Goal: Book appointment/travel/reservation

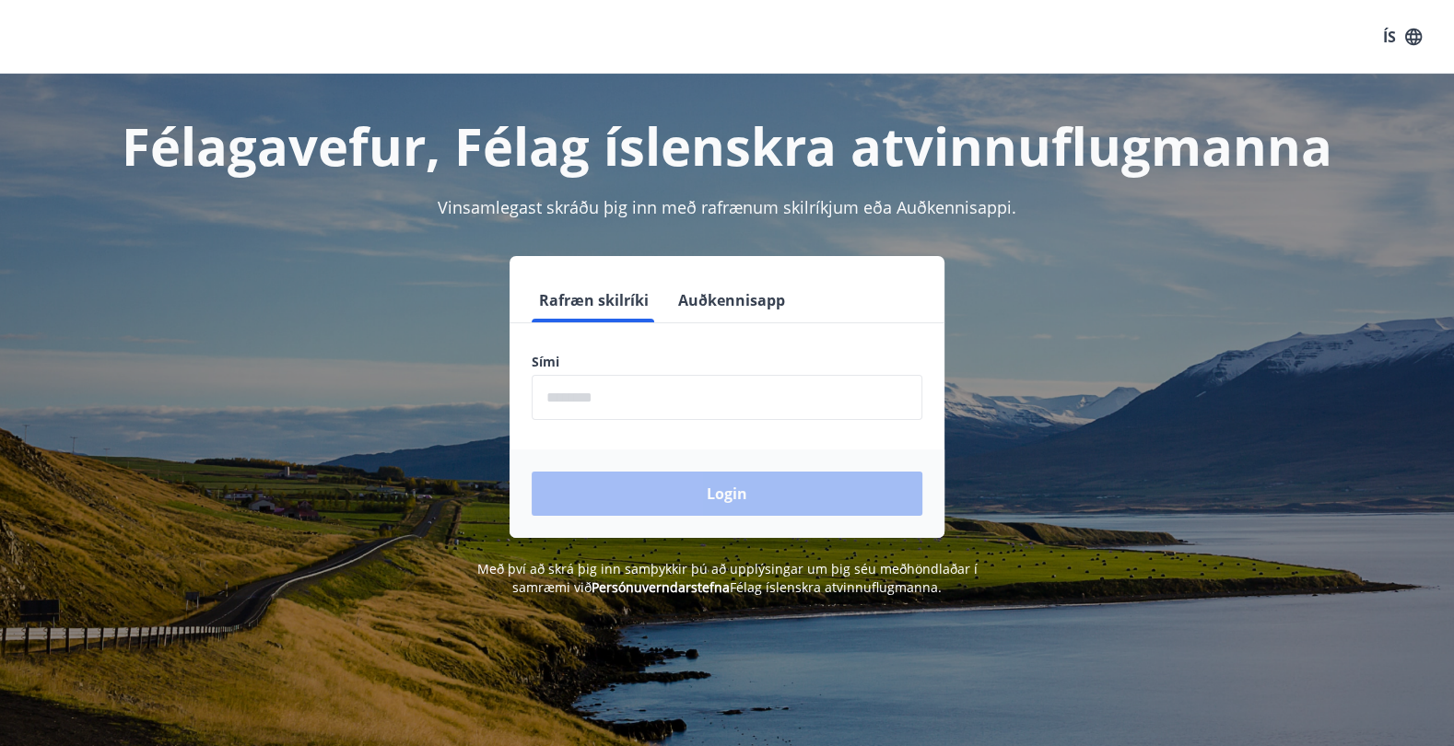
click at [865, 398] on input "phone" at bounding box center [727, 397] width 391 height 45
click at [761, 486] on div "Login" at bounding box center [727, 494] width 435 height 88
click at [694, 407] on input "phone" at bounding box center [727, 397] width 391 height 45
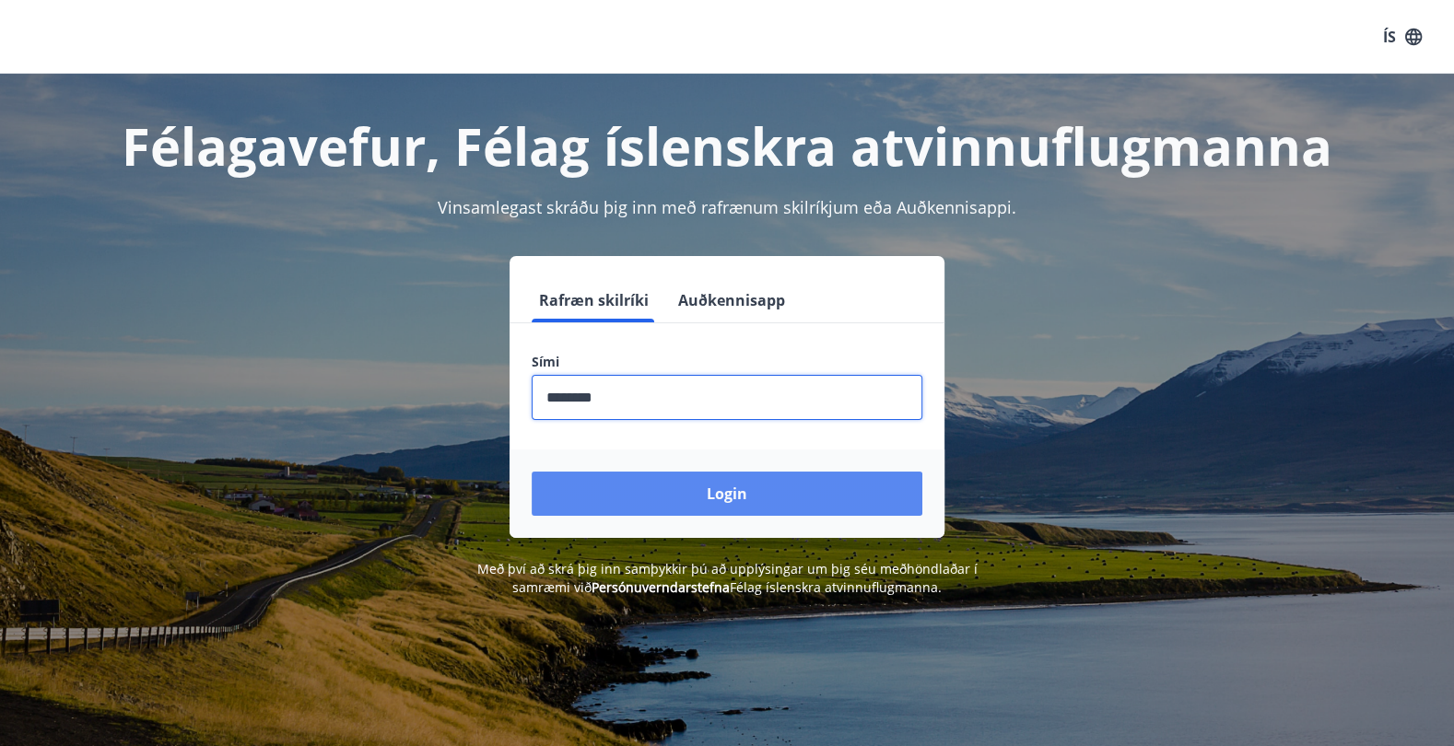
type input "********"
click at [687, 482] on button "Login" at bounding box center [727, 494] width 391 height 44
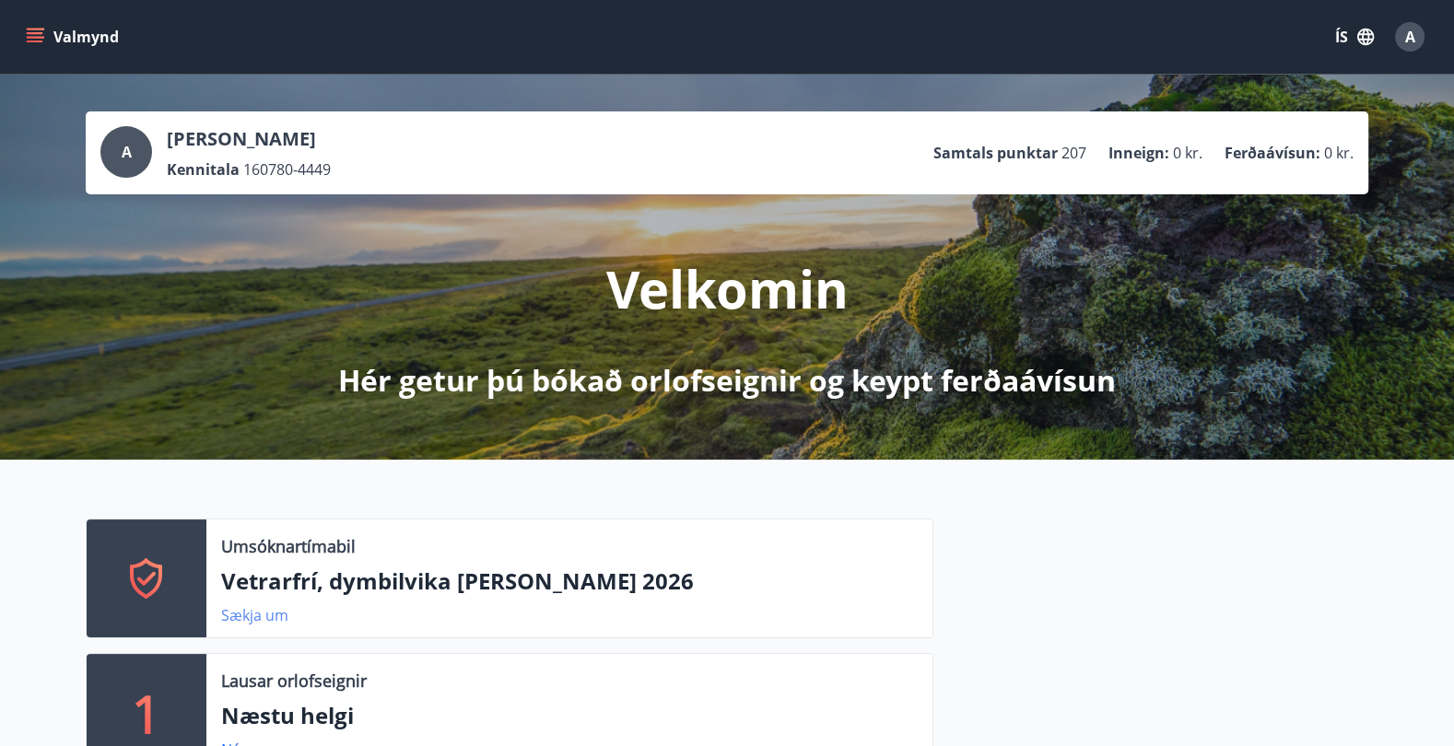
click at [256, 619] on link "Sækja um" at bounding box center [254, 615] width 67 height 20
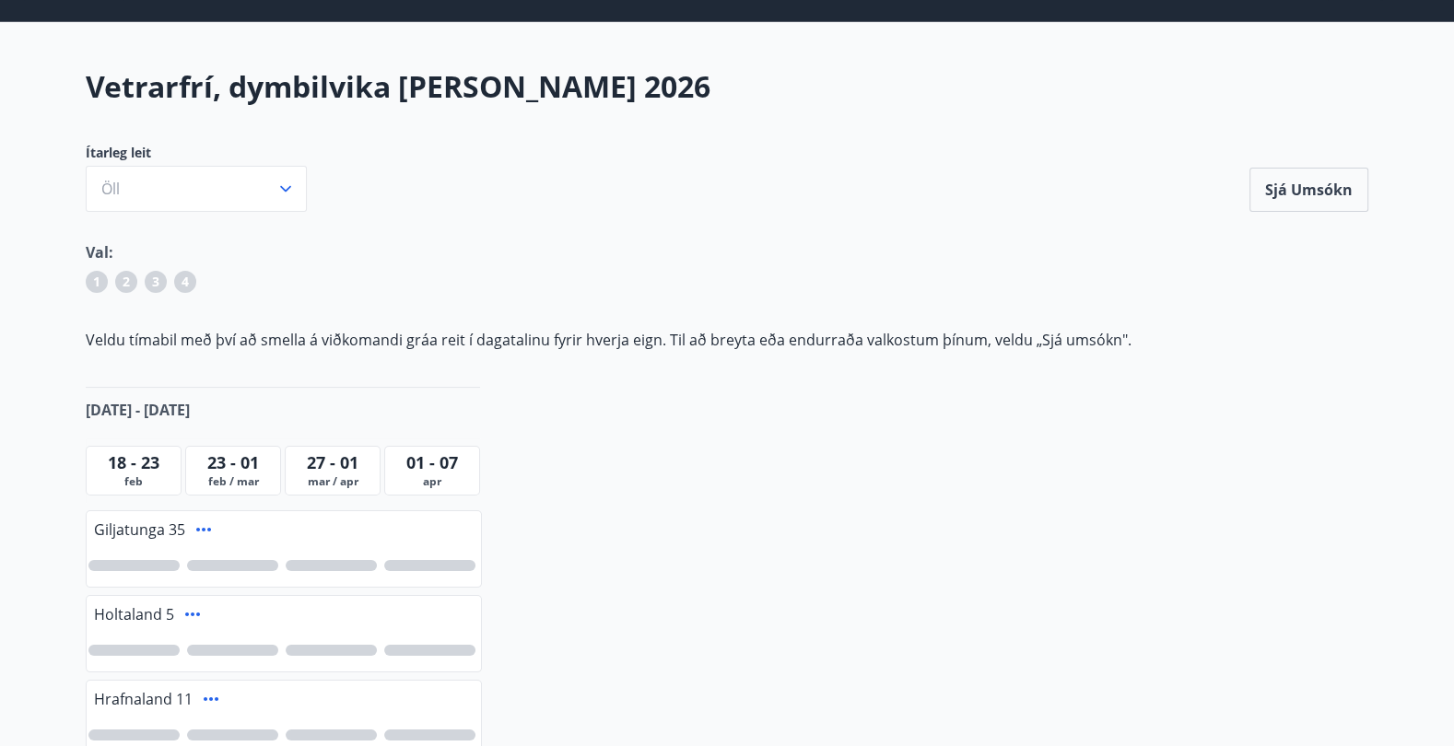
scroll to position [50, 0]
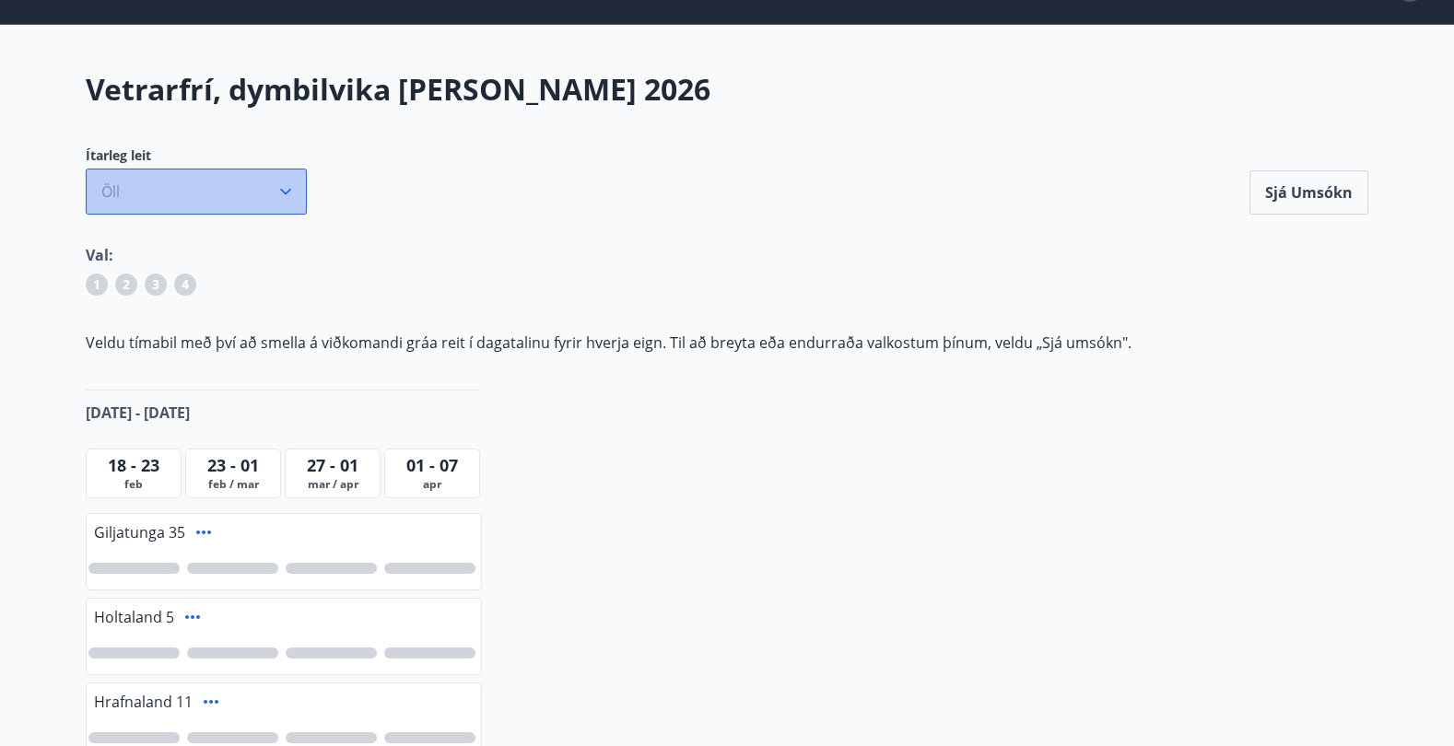
click at [297, 196] on button "Öll" at bounding box center [196, 192] width 221 height 46
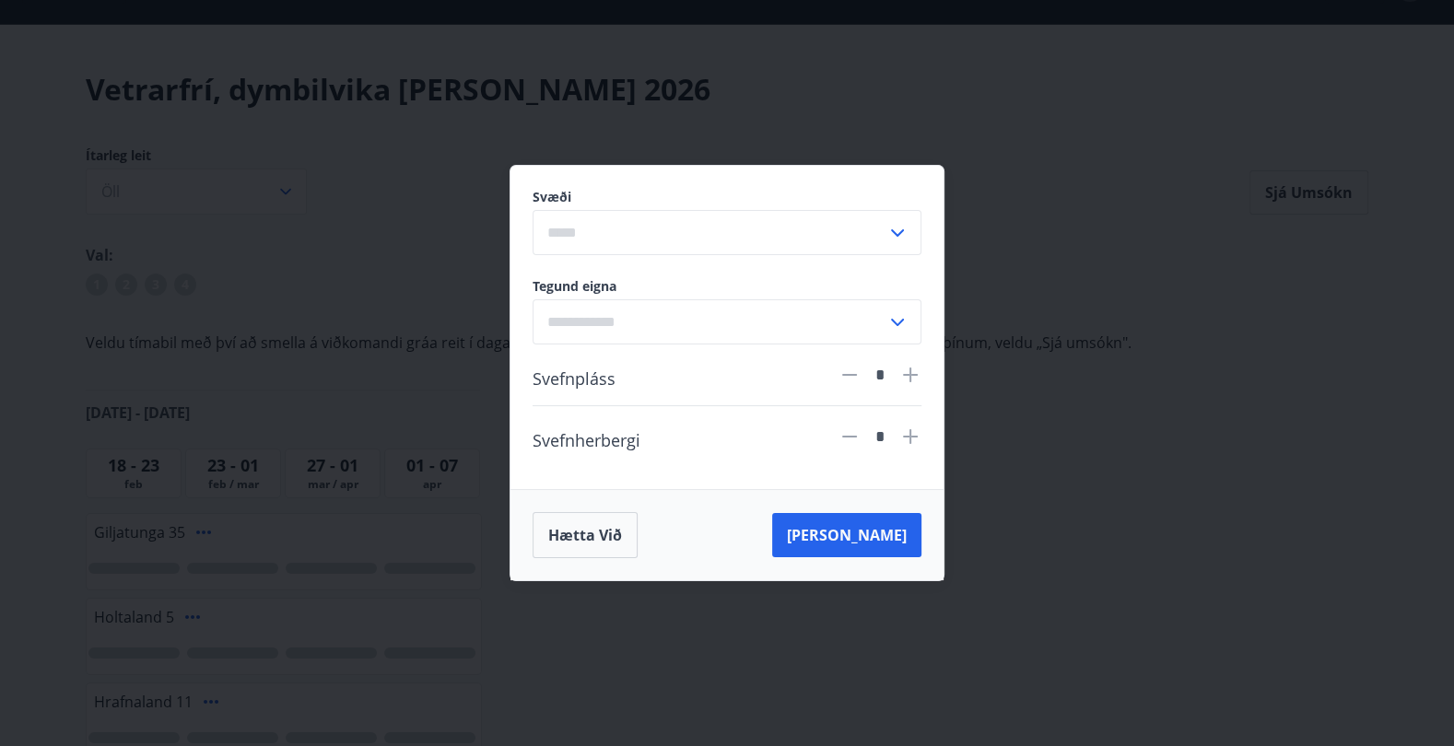
click at [1116, 469] on div "Svæði ​ Tegund eigna ​ Svefnpláss * Svefnherbergi * Hætta við [PERSON_NAME]" at bounding box center [727, 373] width 1454 height 746
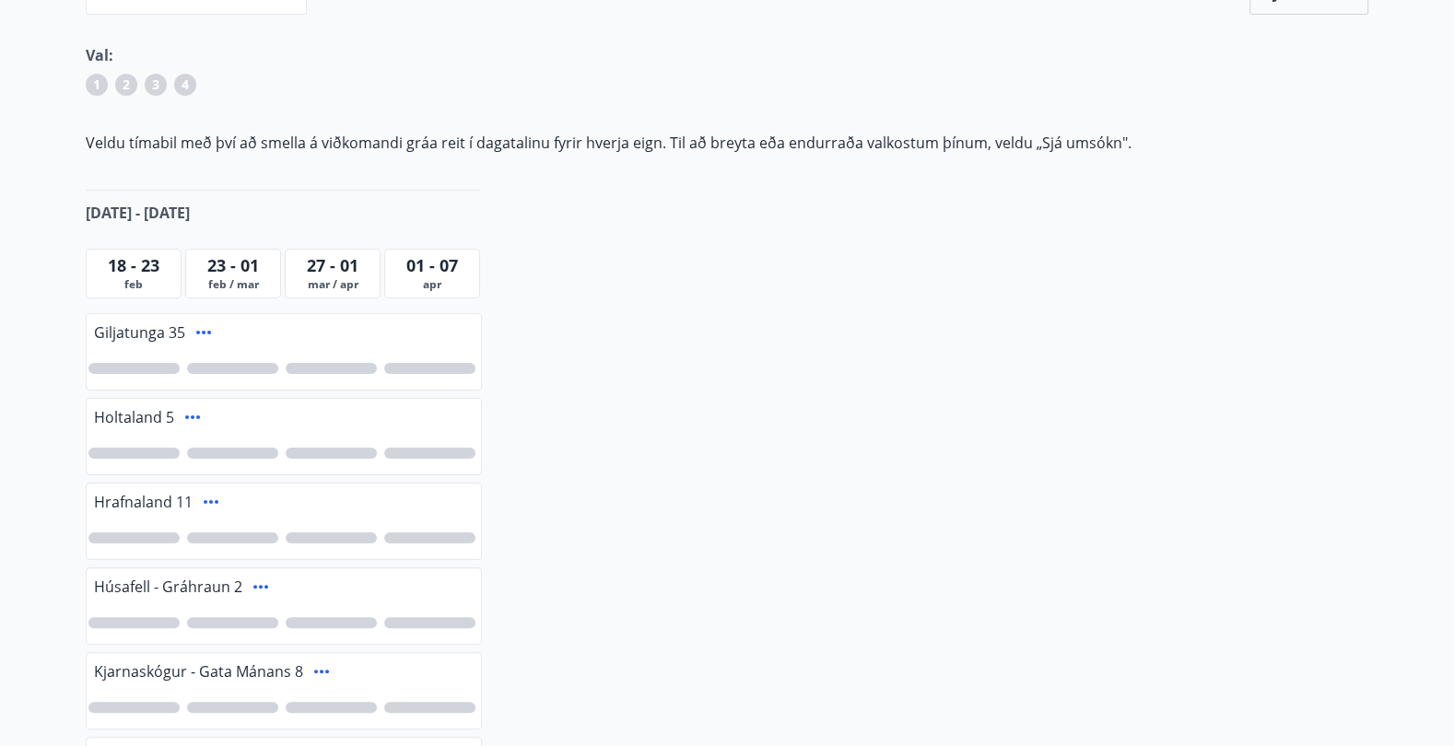
scroll to position [268, 0]
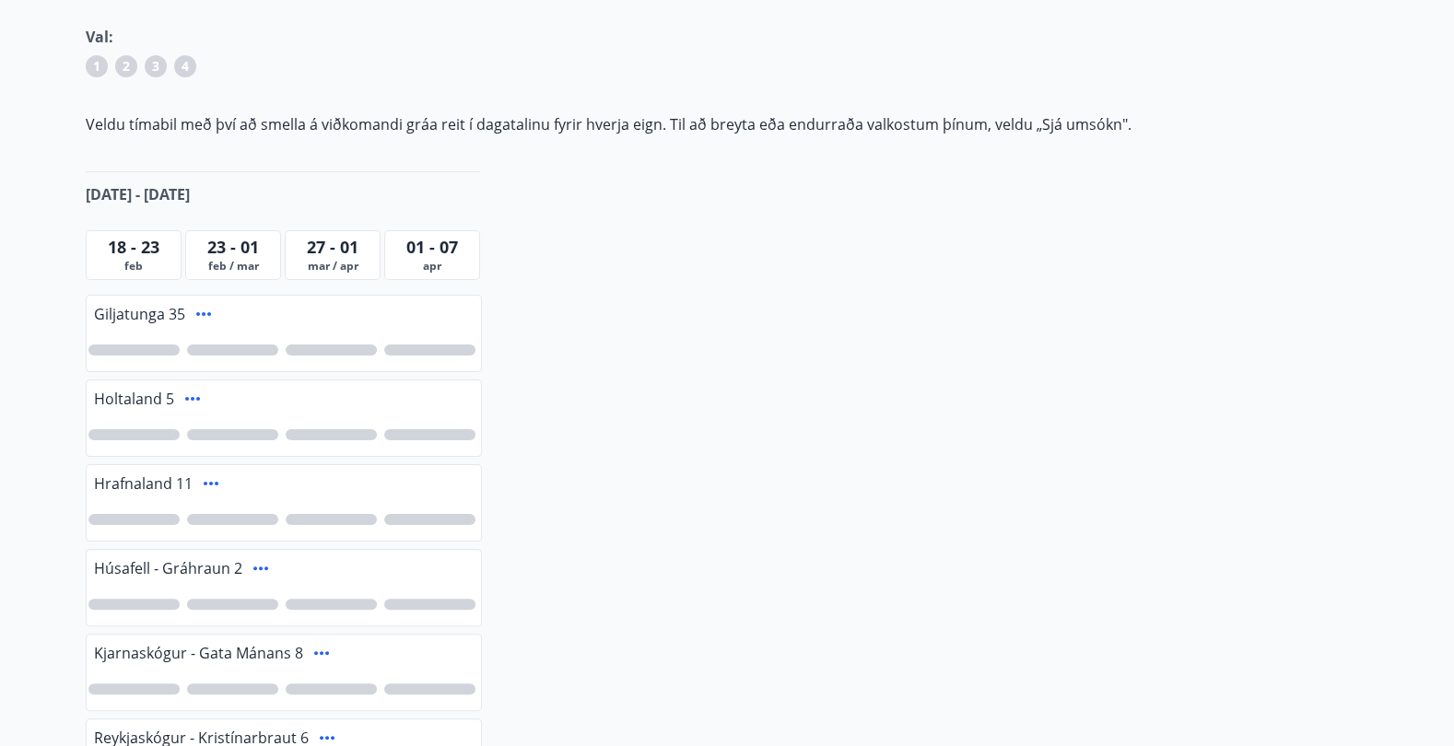
click at [250, 259] on span "feb / mar" at bounding box center [233, 266] width 87 height 15
click at [209, 242] on span "23 - 01" at bounding box center [233, 247] width 52 height 22
click at [152, 245] on span "18 - 23" at bounding box center [134, 247] width 52 height 22
click at [158, 347] on div at bounding box center [133, 350] width 91 height 11
click at [158, 347] on div "1" at bounding box center [133, 350] width 91 height 11
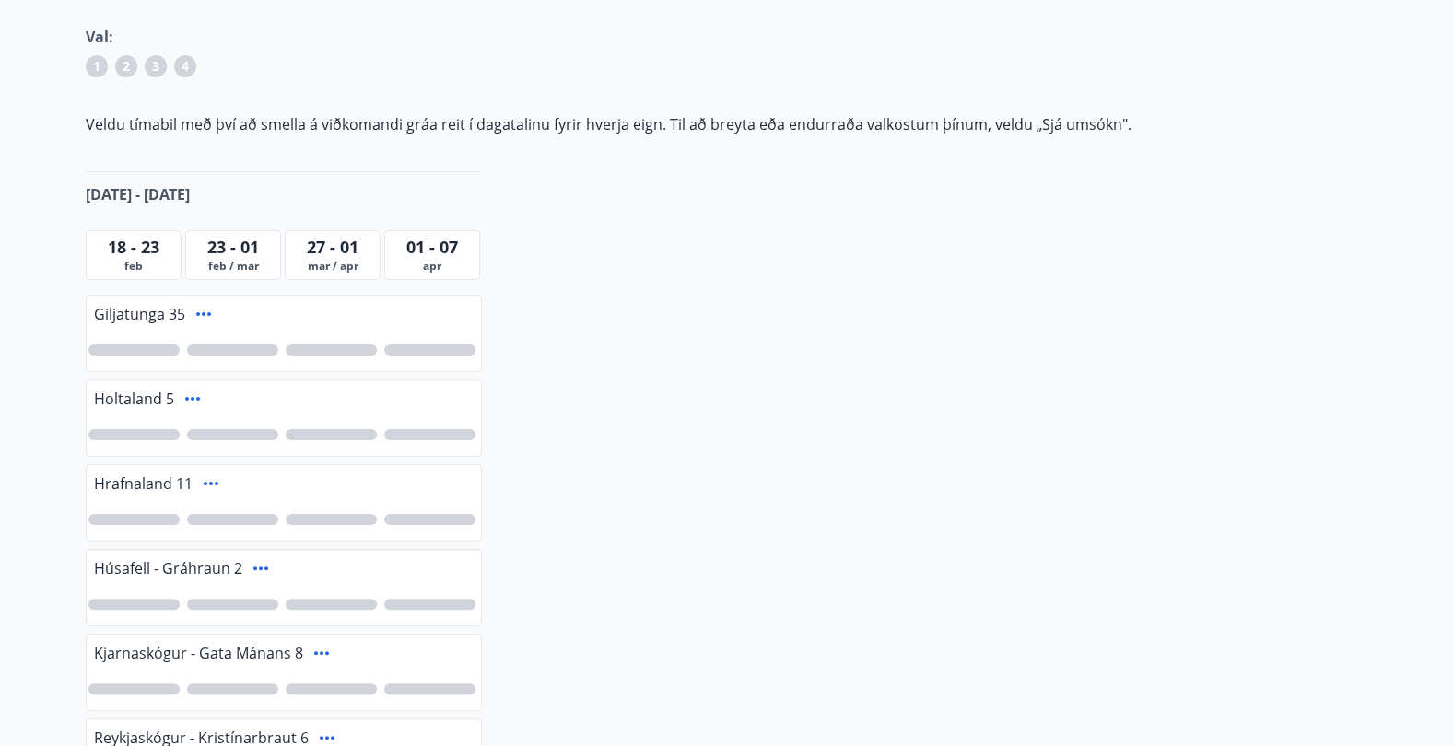
click at [175, 238] on div "18 - 23" at bounding box center [133, 247] width 87 height 24
click at [146, 211] on div "18 feb - 07 apr" at bounding box center [283, 193] width 394 height 44
click at [153, 260] on span "feb" at bounding box center [133, 266] width 87 height 15
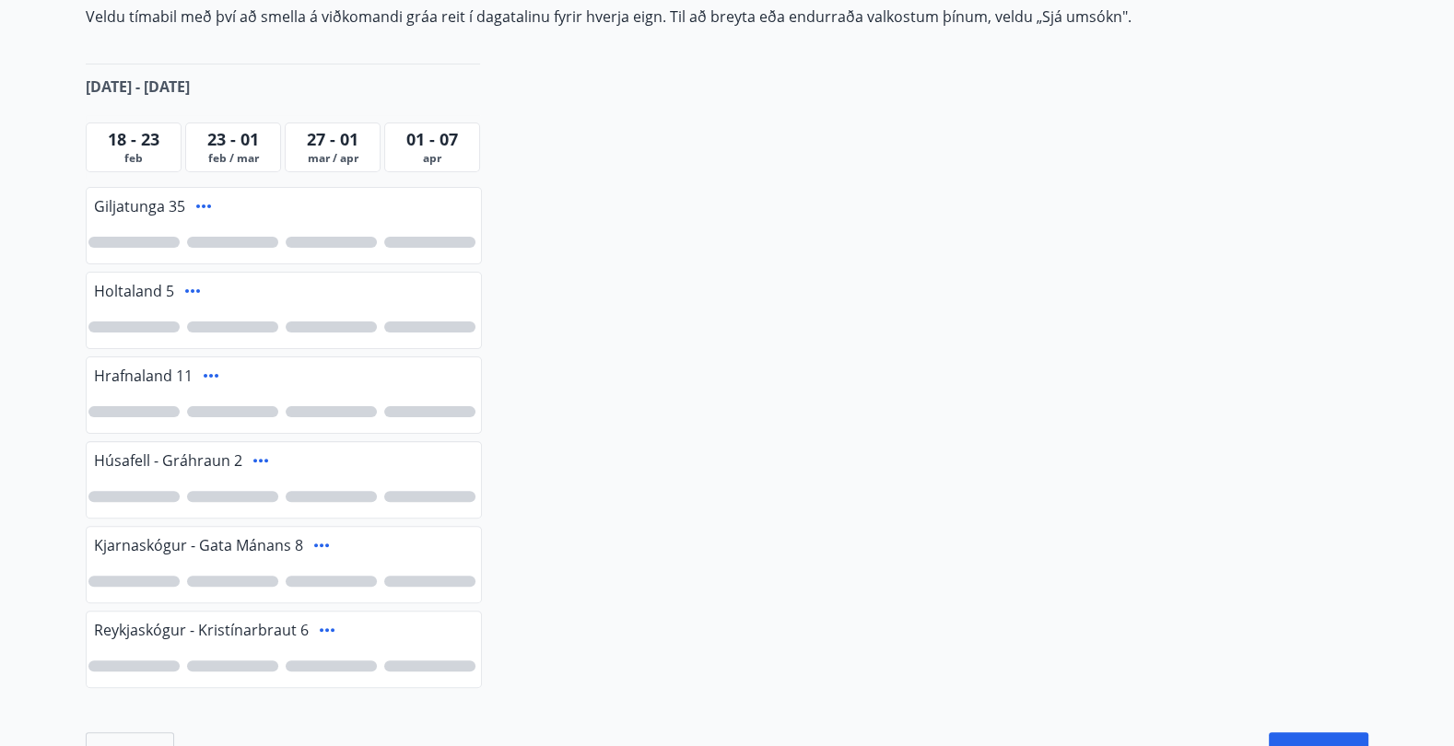
scroll to position [391, 0]
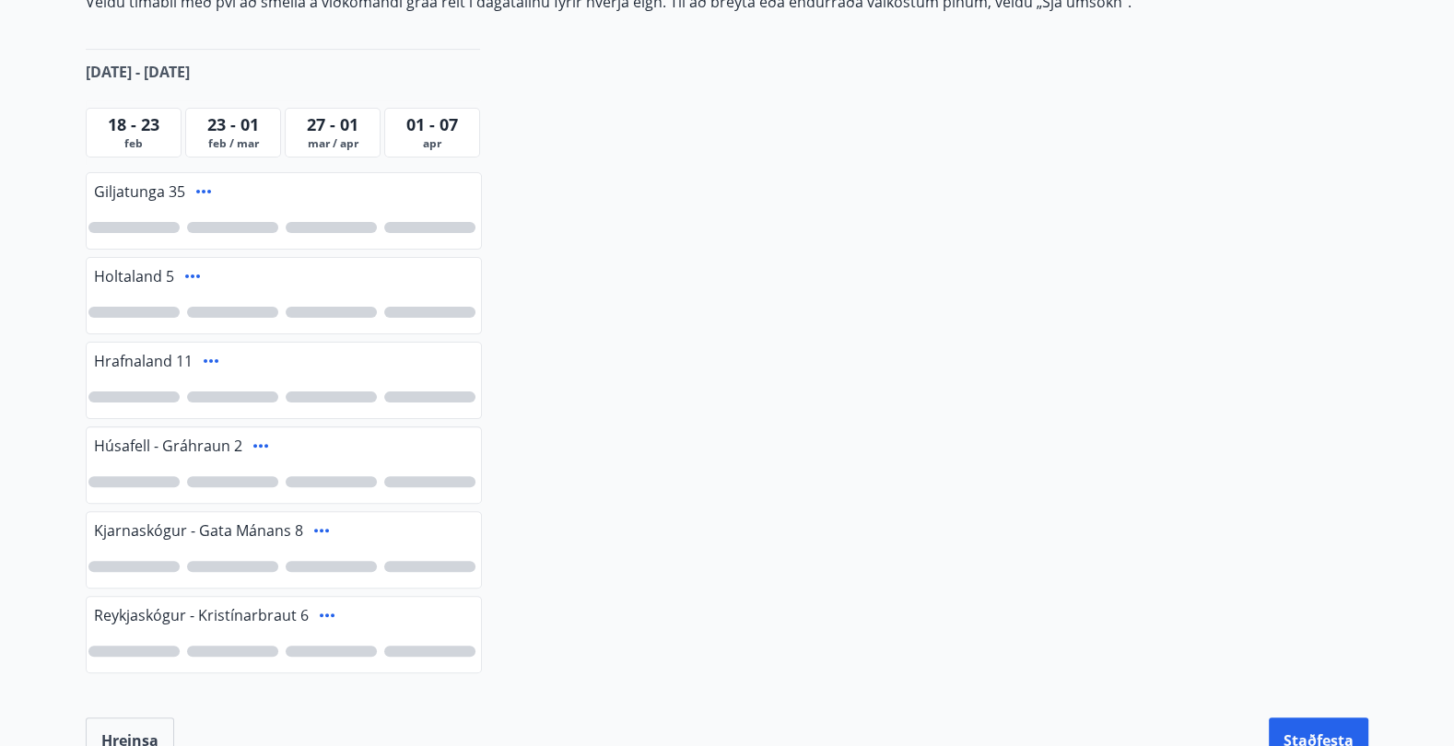
click at [188, 273] on icon at bounding box center [193, 276] width 22 height 22
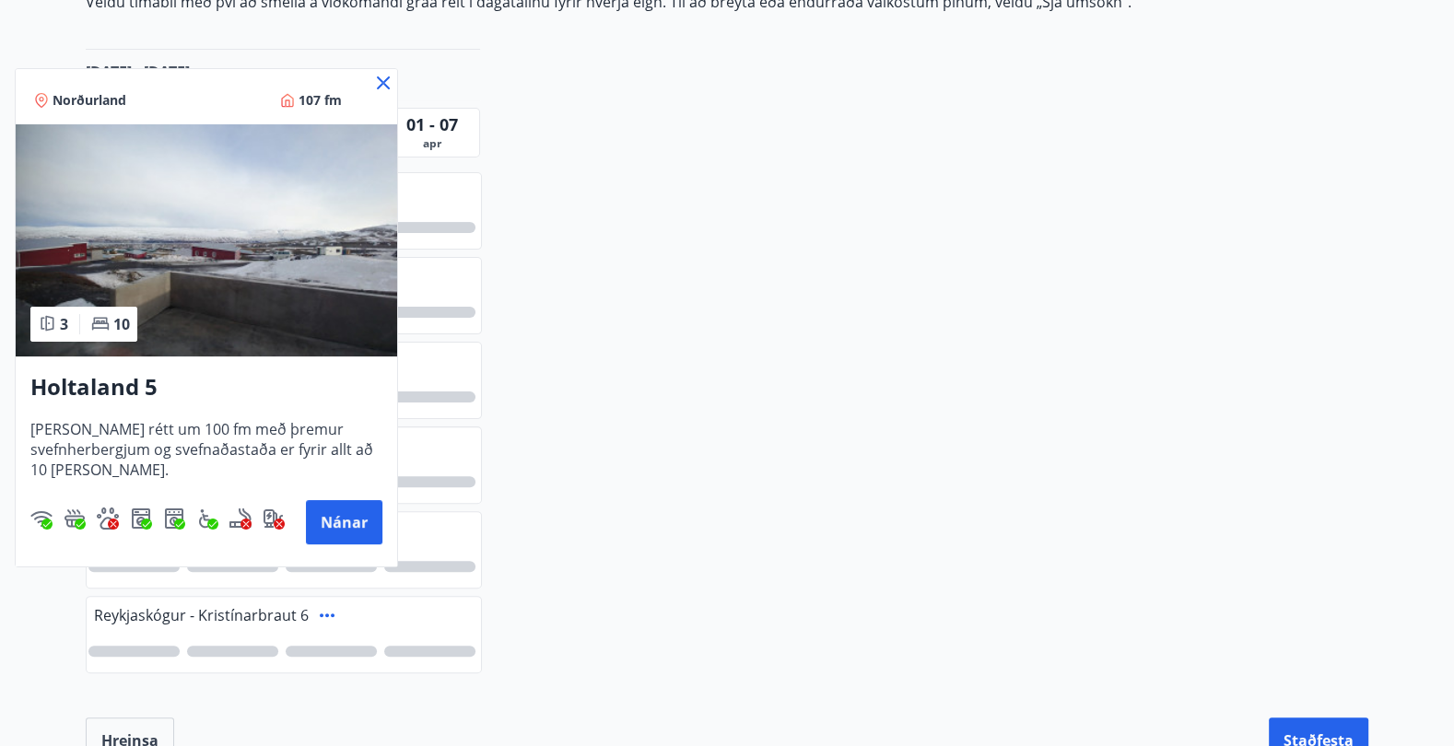
click at [385, 84] on icon at bounding box center [383, 83] width 22 height 22
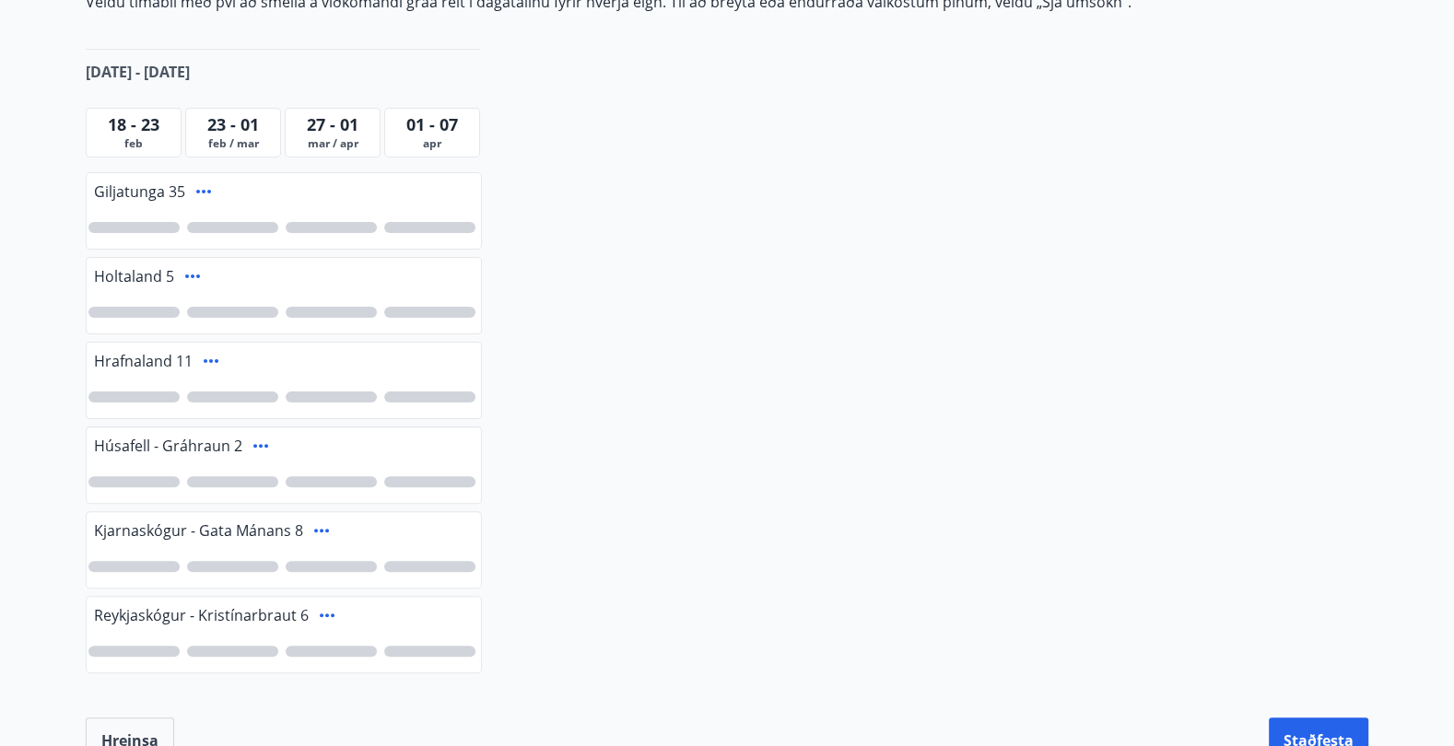
click at [207, 359] on icon at bounding box center [211, 361] width 15 height 4
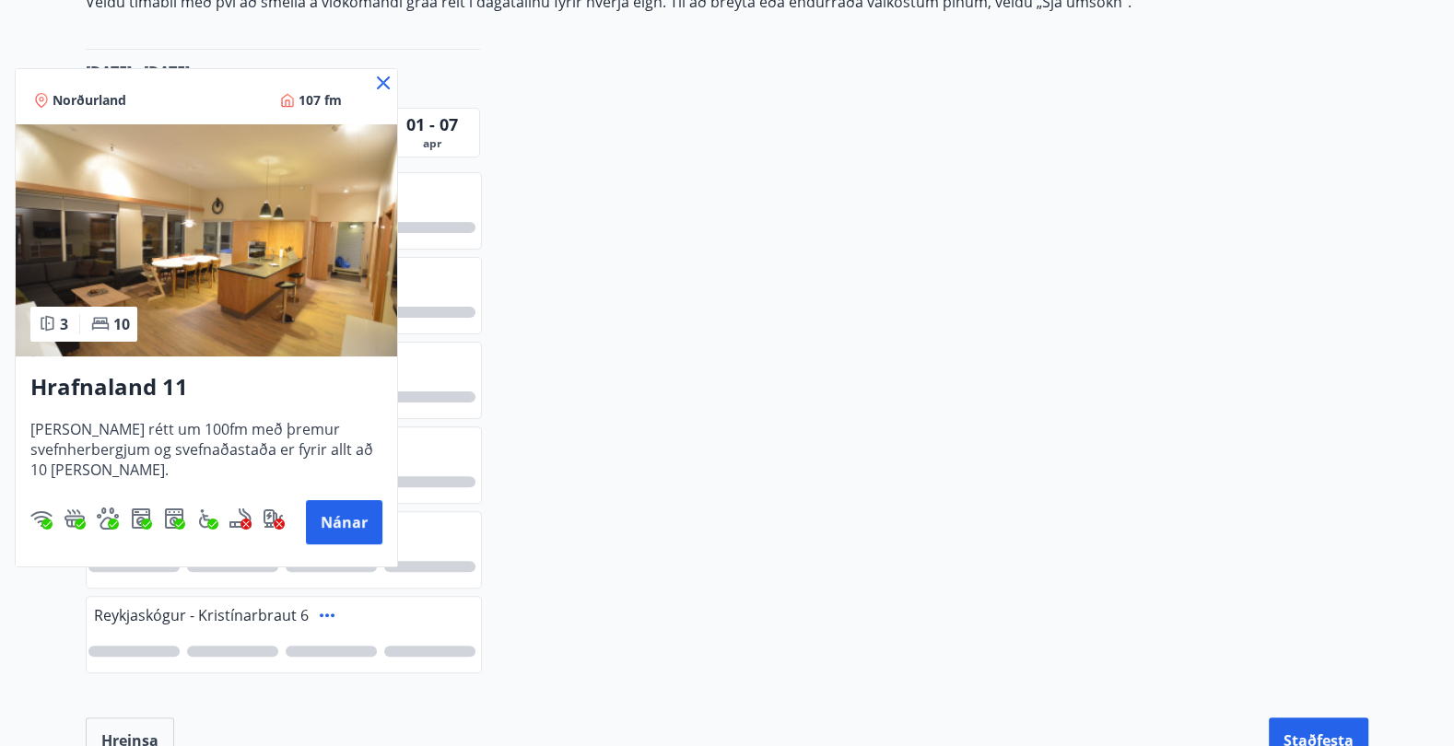
click at [388, 89] on icon at bounding box center [383, 83] width 22 height 22
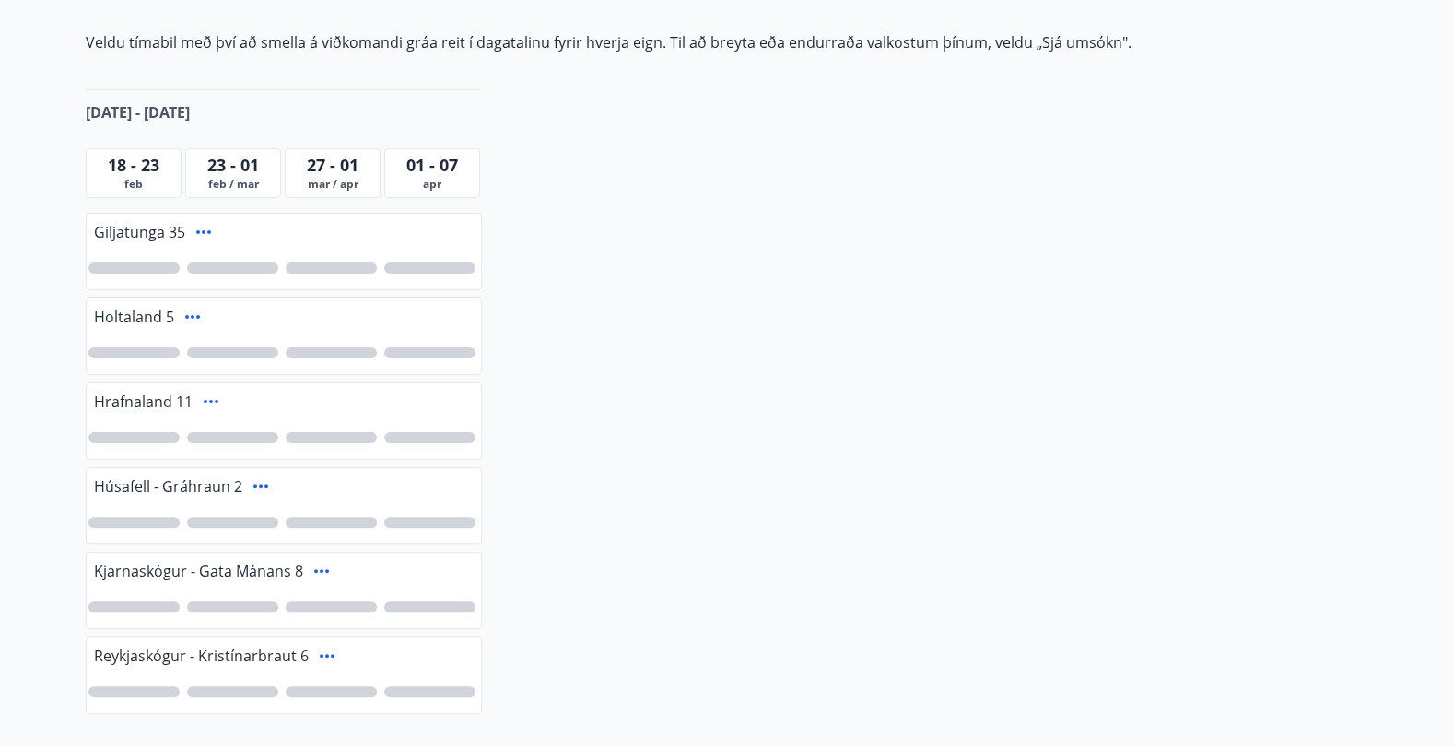
scroll to position [351, 0]
